Goal: Transaction & Acquisition: Purchase product/service

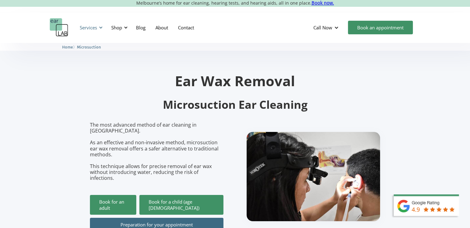
click at [98, 26] on div "Services" at bounding box center [90, 27] width 28 height 19
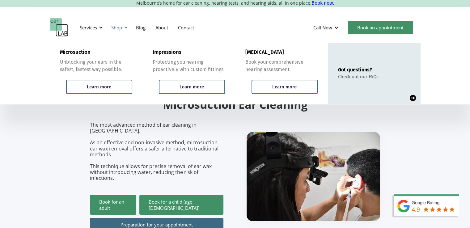
click at [122, 29] on div "Shop" at bounding box center [119, 27] width 22 height 19
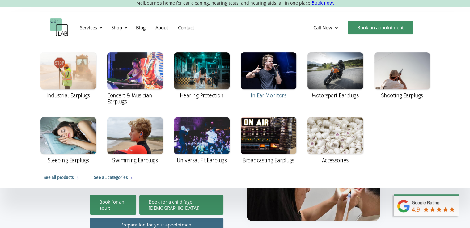
click at [279, 94] on div "In Ear Monitors" at bounding box center [269, 95] width 36 height 6
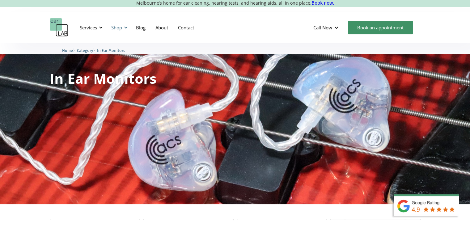
click at [113, 27] on div "Shop" at bounding box center [116, 27] width 11 height 6
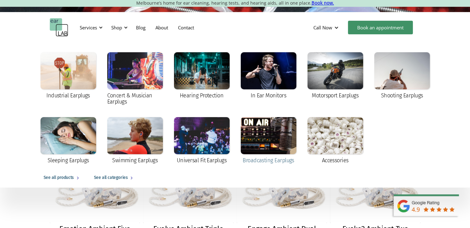
scroll to position [93, 0]
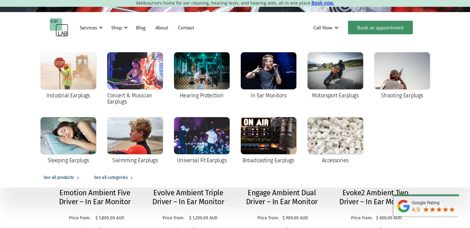
click at [227, 191] on div "Evolve Ambient Triple Driver – In Ear Monitor Price from: $ 1,200.00 AUD Price:…" at bounding box center [188, 210] width 91 height 44
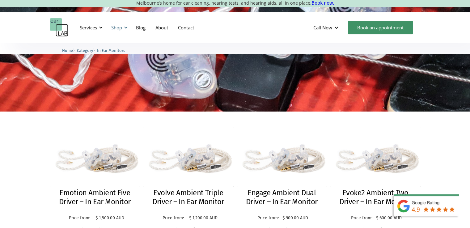
click at [128, 28] on div "Shop" at bounding box center [119, 27] width 22 height 19
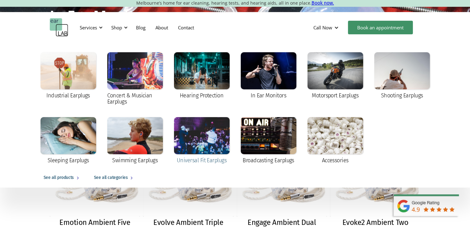
scroll to position [31, 0]
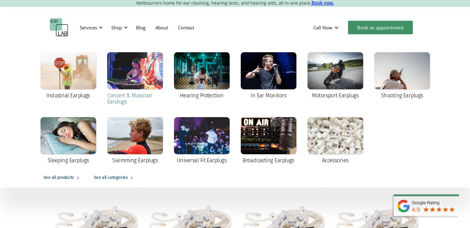
click at [118, 86] on div at bounding box center [135, 70] width 56 height 37
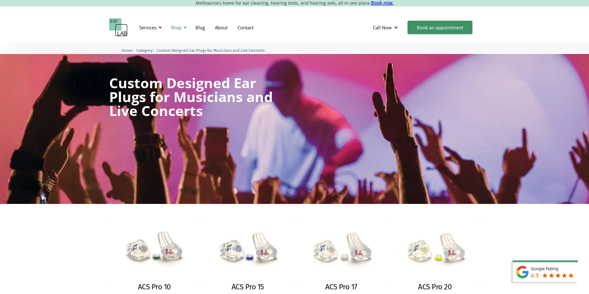
click at [181, 27] on div "Shop" at bounding box center [176, 27] width 11 height 6
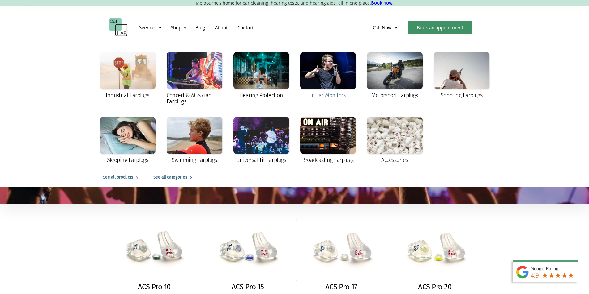
click at [323, 95] on div "In Ear Monitors" at bounding box center [328, 95] width 36 height 6
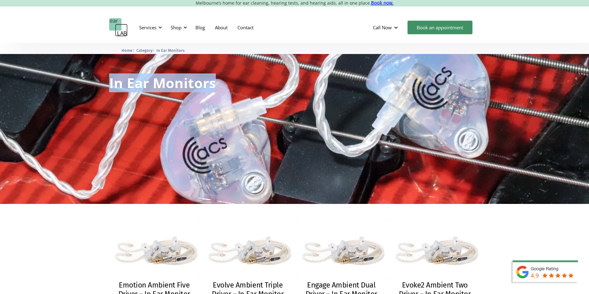
drag, startPoint x: 110, startPoint y: 81, endPoint x: 214, endPoint y: 83, distance: 104.1
click at [214, 83] on h1 "In Ear Monitors" at bounding box center [162, 83] width 107 height 14
copy h1 "In Ear Monitors"
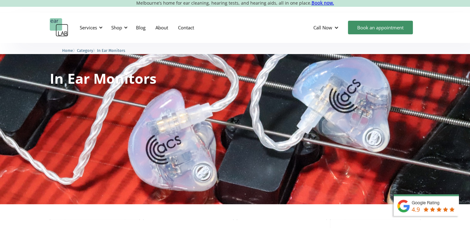
click at [26, 37] on div "Services Microsuction Unblocking your ears in the safest, fastest way possible.…" at bounding box center [235, 27] width 470 height 31
click at [98, 28] on div "Services" at bounding box center [90, 27] width 28 height 19
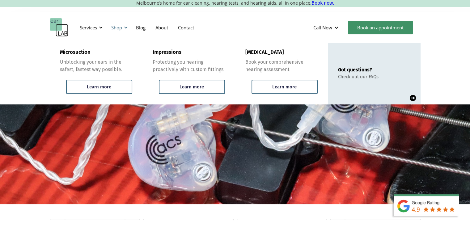
click at [120, 29] on div "Shop" at bounding box center [116, 27] width 11 height 6
